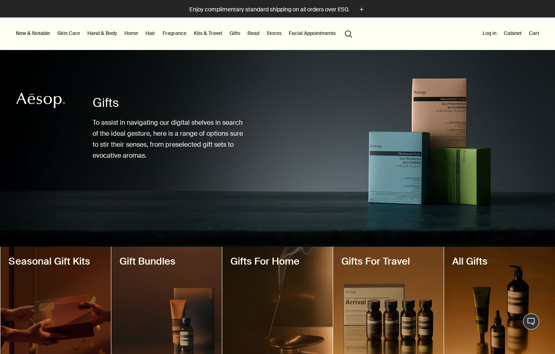
click at [67, 36] on link "Skin Care" at bounding box center [69, 33] width 26 height 10
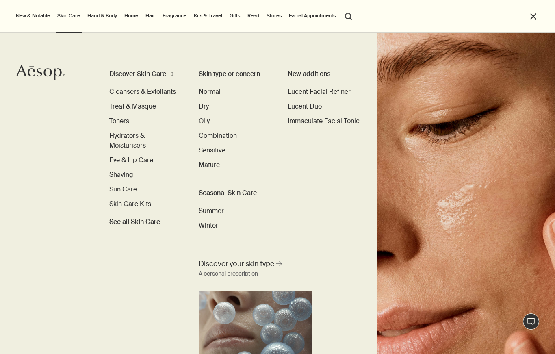
click at [123, 160] on span "Eye & Lip Care" at bounding box center [131, 160] width 44 height 9
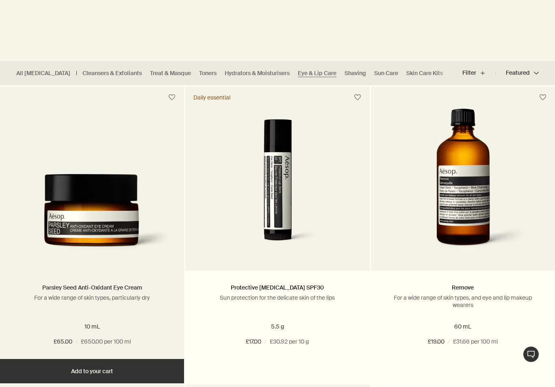
scroll to position [172, 0]
click at [87, 288] on link "Parsley Seed Anti-Oxidant Eye Cream" at bounding box center [92, 287] width 100 height 7
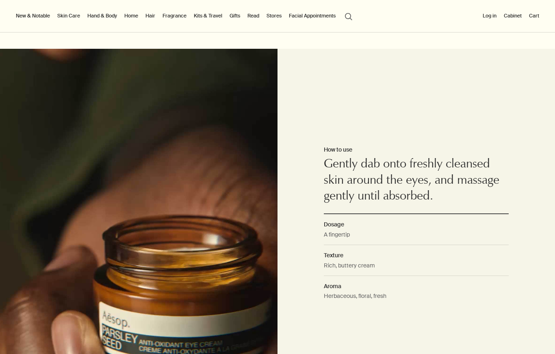
scroll to position [514, 0]
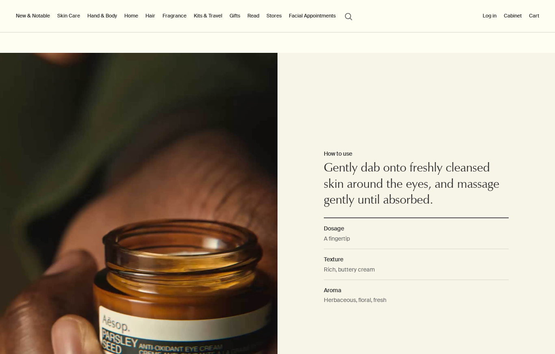
click at [521, 233] on div "How to use Gently dab onto freshly cleansed skin around the eyes, and massage g…" at bounding box center [415, 230] width 277 height 354
click at [469, 267] on dd "Rich, buttery cream" at bounding box center [416, 272] width 185 height 15
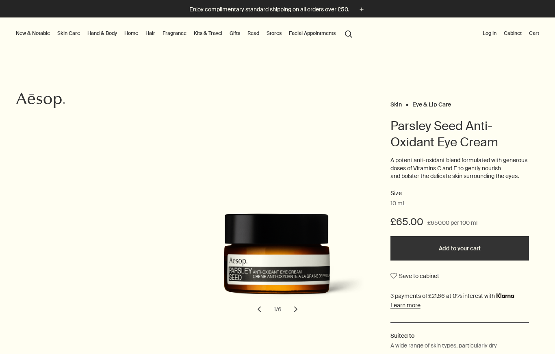
scroll to position [0, 0]
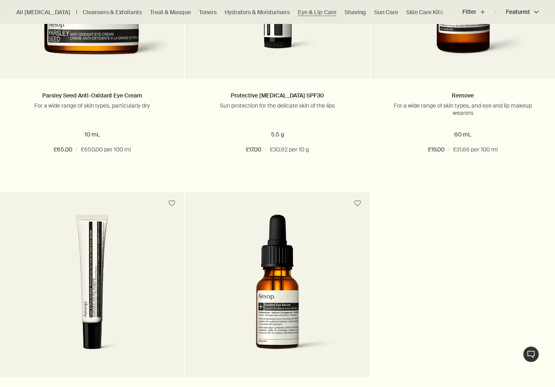
scroll to position [395, 0]
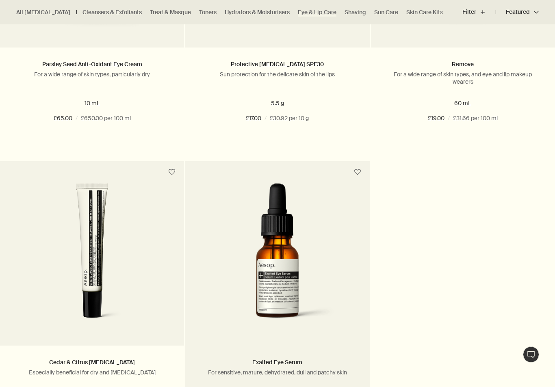
click at [309, 290] on img at bounding box center [277, 258] width 154 height 150
click at [280, 260] on img at bounding box center [277, 258] width 154 height 150
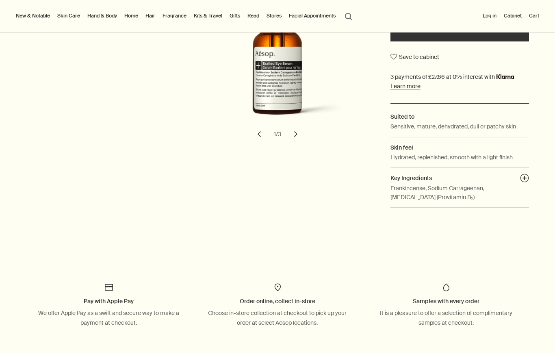
scroll to position [205, 0]
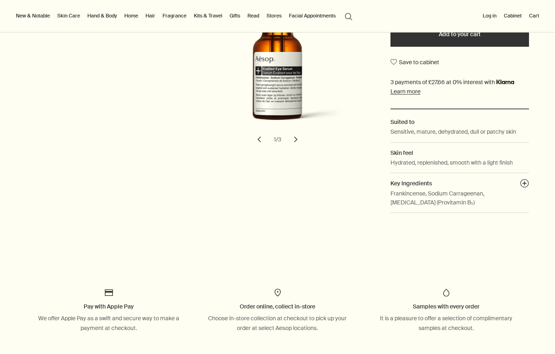
click at [296, 141] on button "chevron" at bounding box center [296, 139] width 18 height 18
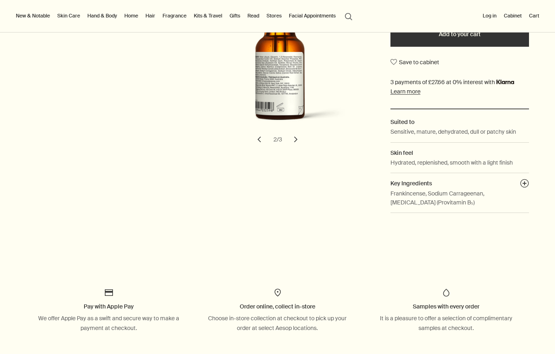
click at [296, 142] on button "chevron" at bounding box center [296, 139] width 18 height 18
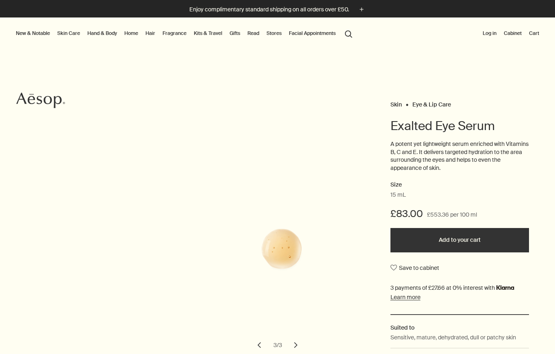
scroll to position [0, 0]
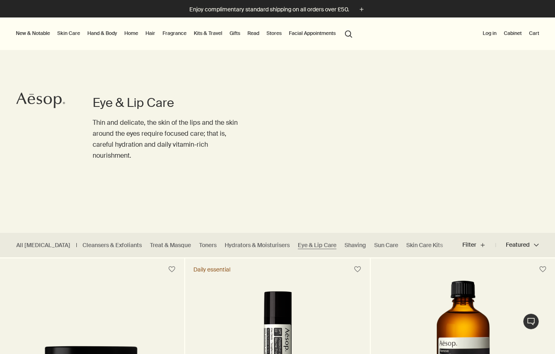
click at [73, 34] on link "Skin Care" at bounding box center [69, 33] width 26 height 10
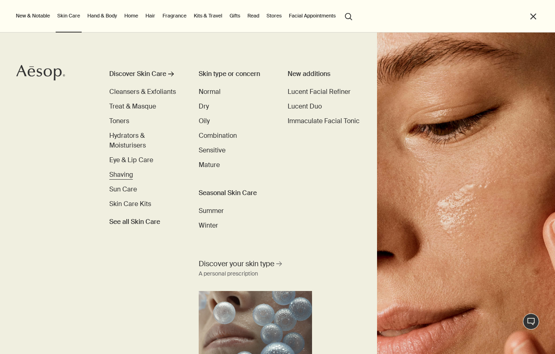
click at [124, 173] on span "Shaving" at bounding box center [121, 174] width 24 height 9
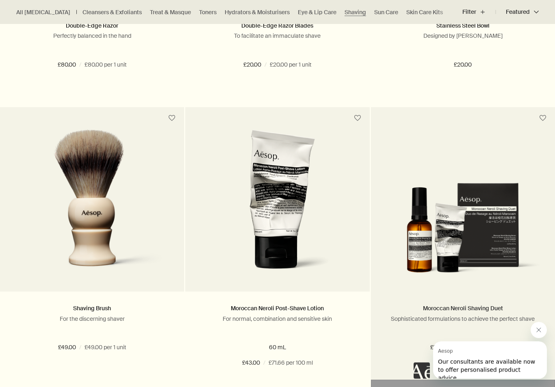
click at [479, 308] on link "Moroccan Neroli Shaving Duet" at bounding box center [463, 308] width 80 height 7
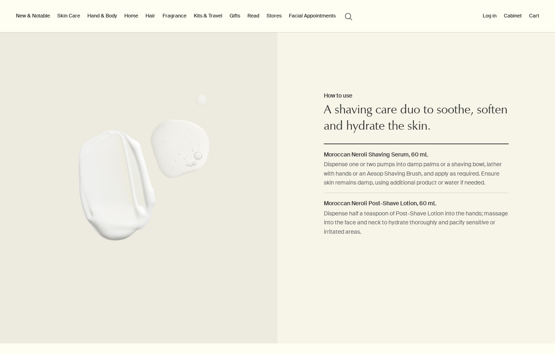
scroll to position [584, 0]
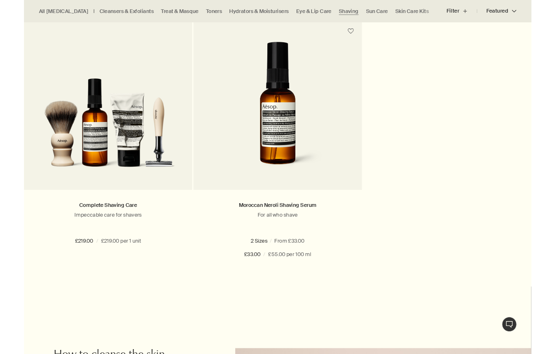
scroll to position [849, 0]
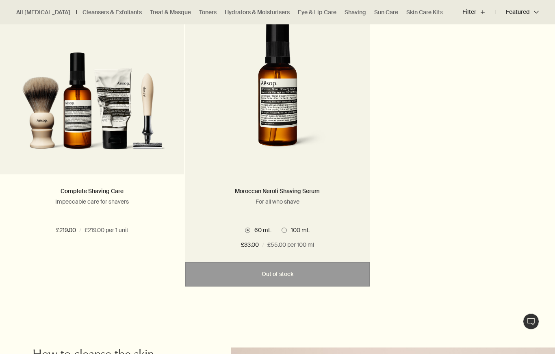
click at [285, 231] on span at bounding box center [283, 229] width 5 height 5
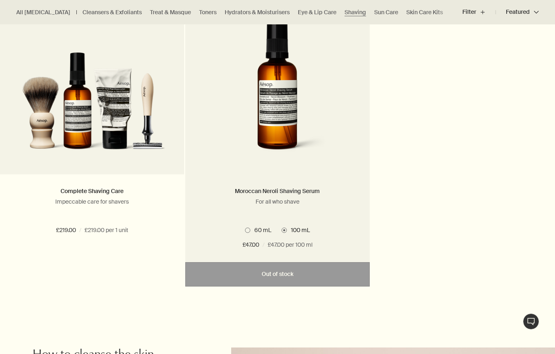
click at [282, 187] on link "Moroccan Neroli Shaving Serum" at bounding box center [277, 190] width 85 height 7
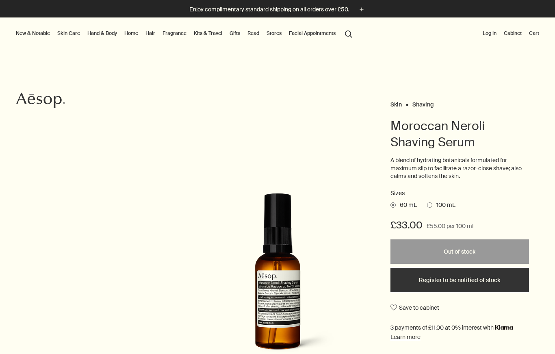
click at [68, 35] on link "Skin Care" at bounding box center [69, 33] width 26 height 10
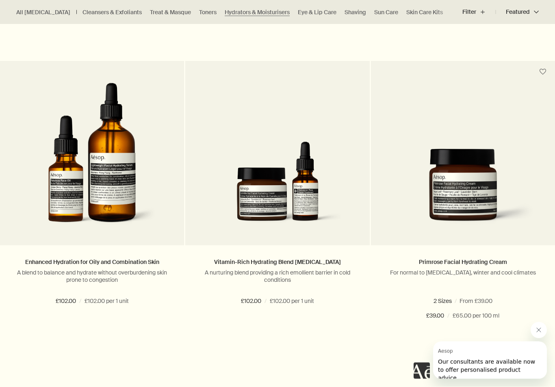
scroll to position [1985, 0]
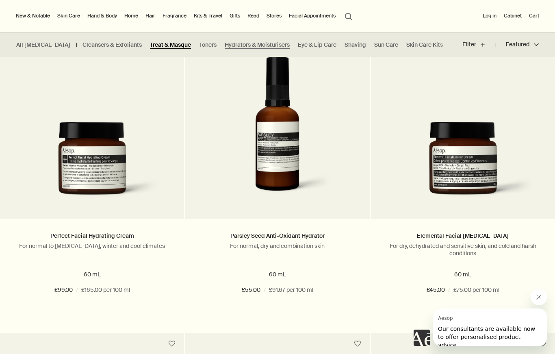
click at [156, 43] on link "Treat & Masque" at bounding box center [170, 45] width 41 height 8
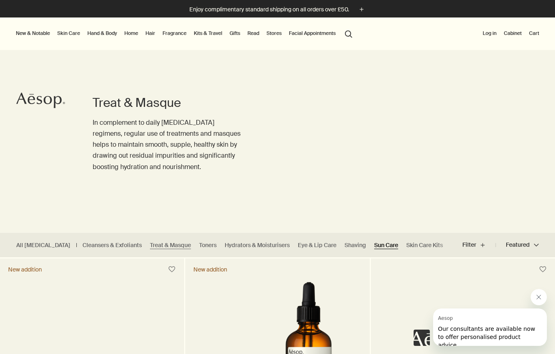
click at [374, 244] on link "Sun Care" at bounding box center [386, 245] width 24 height 8
